Goal: Communication & Community: Share content

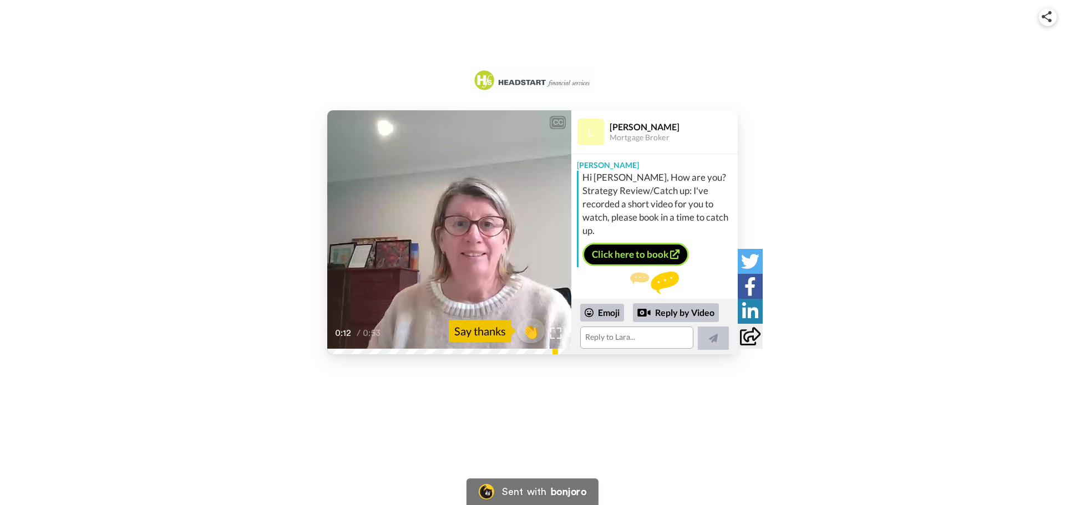
click at [482, 239] on video at bounding box center [449, 232] width 244 height 244
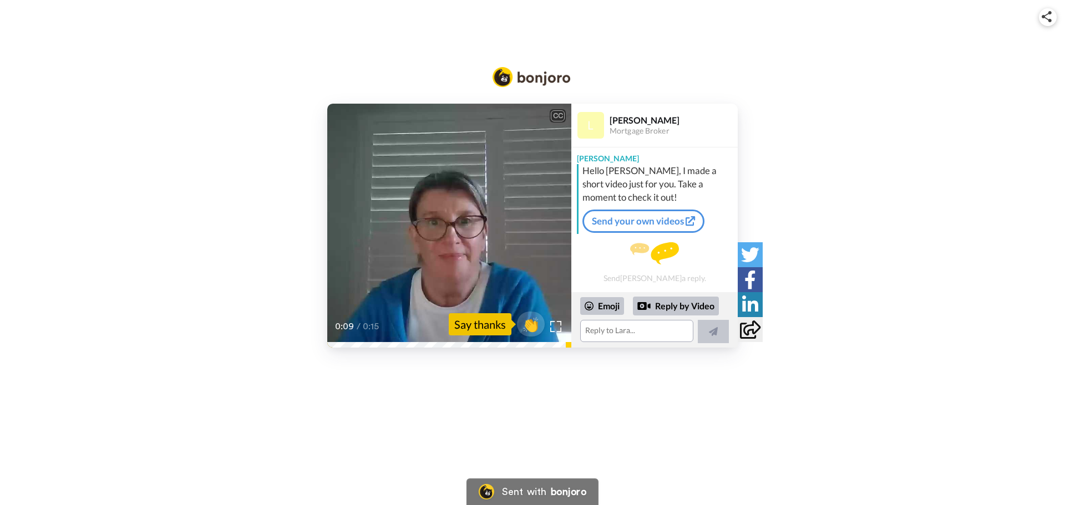
click at [558, 113] on div "CC" at bounding box center [558, 115] width 14 height 11
click at [482, 327] on div "Say thanks" at bounding box center [480, 324] width 63 height 22
click at [531, 327] on span "👏" at bounding box center [531, 324] width 35 height 22
click at [650, 219] on link "Send your own videos" at bounding box center [644, 221] width 122 height 23
